Goal: Share content

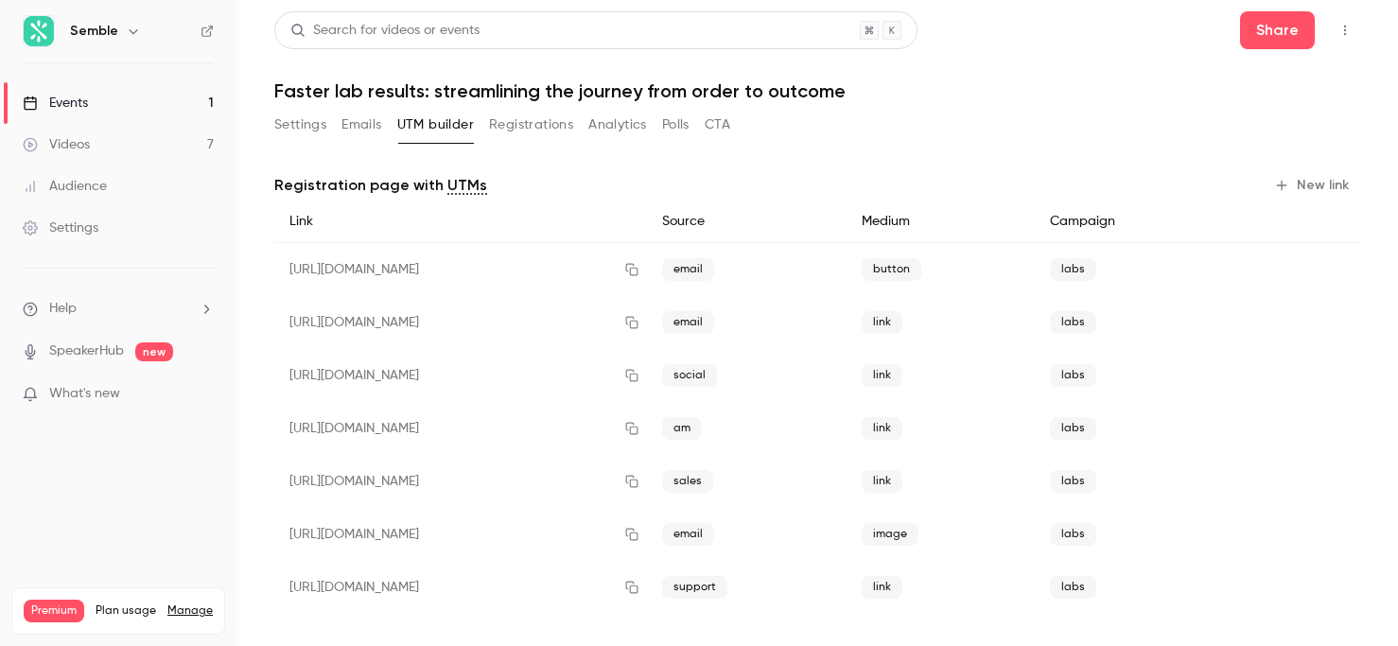
click at [551, 130] on button "Registrations" at bounding box center [531, 125] width 84 height 30
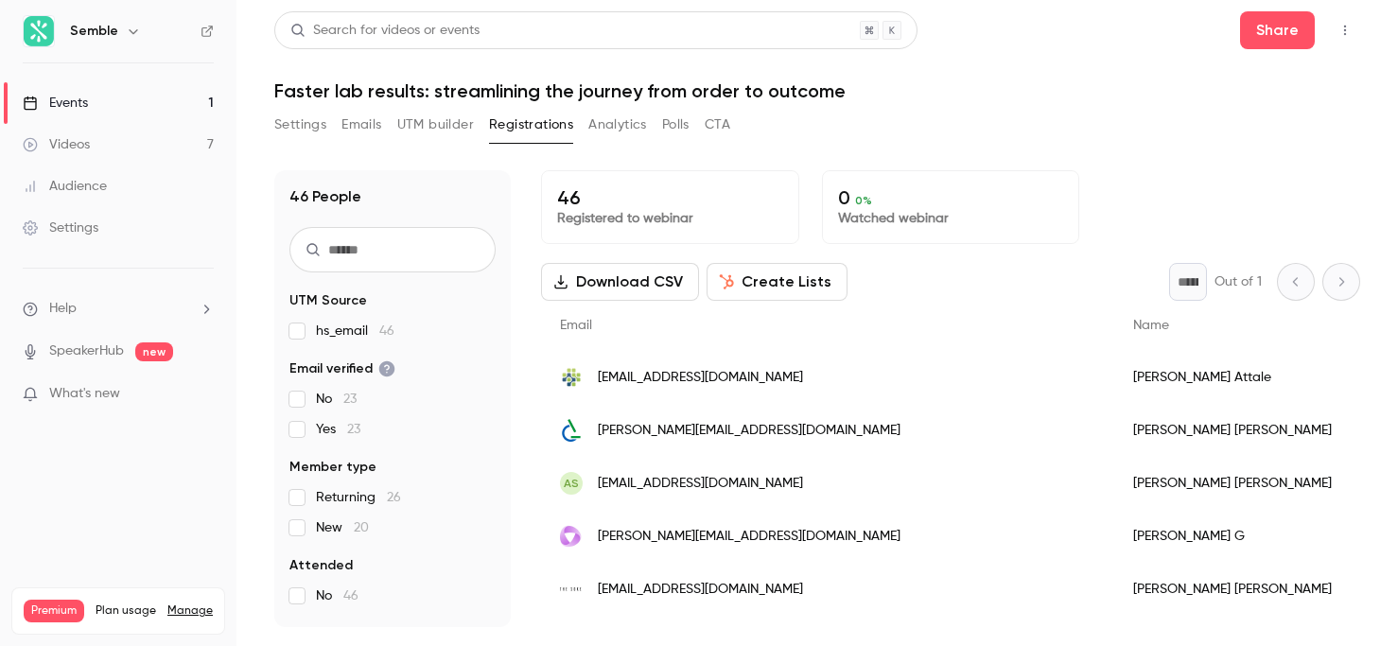
click at [1348, 28] on icon "button" at bounding box center [1345, 30] width 15 height 13
click at [1258, 44] on div at bounding box center [699, 323] width 1398 height 646
click at [1278, 37] on button "Share" at bounding box center [1277, 30] width 75 height 38
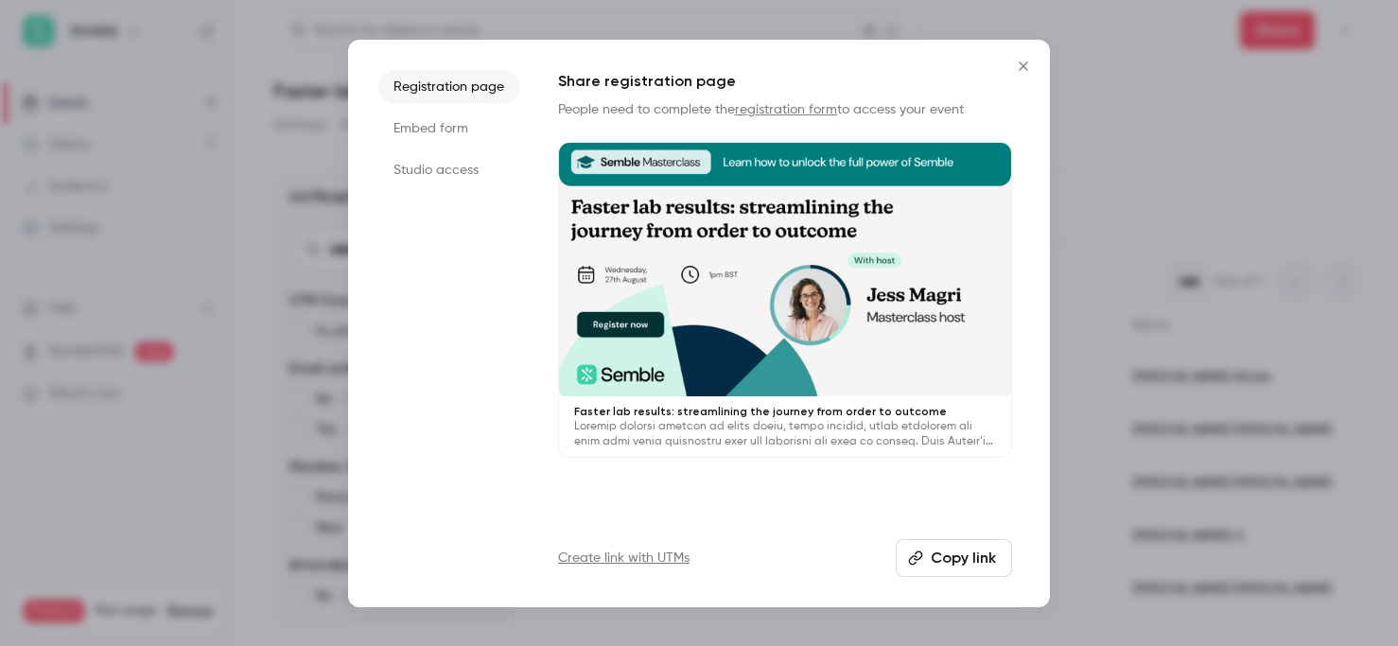
click at [953, 560] on button "Copy link" at bounding box center [954, 558] width 116 height 38
click at [1021, 61] on icon "Close" at bounding box center [1023, 66] width 23 height 15
